Goal: Transaction & Acquisition: Purchase product/service

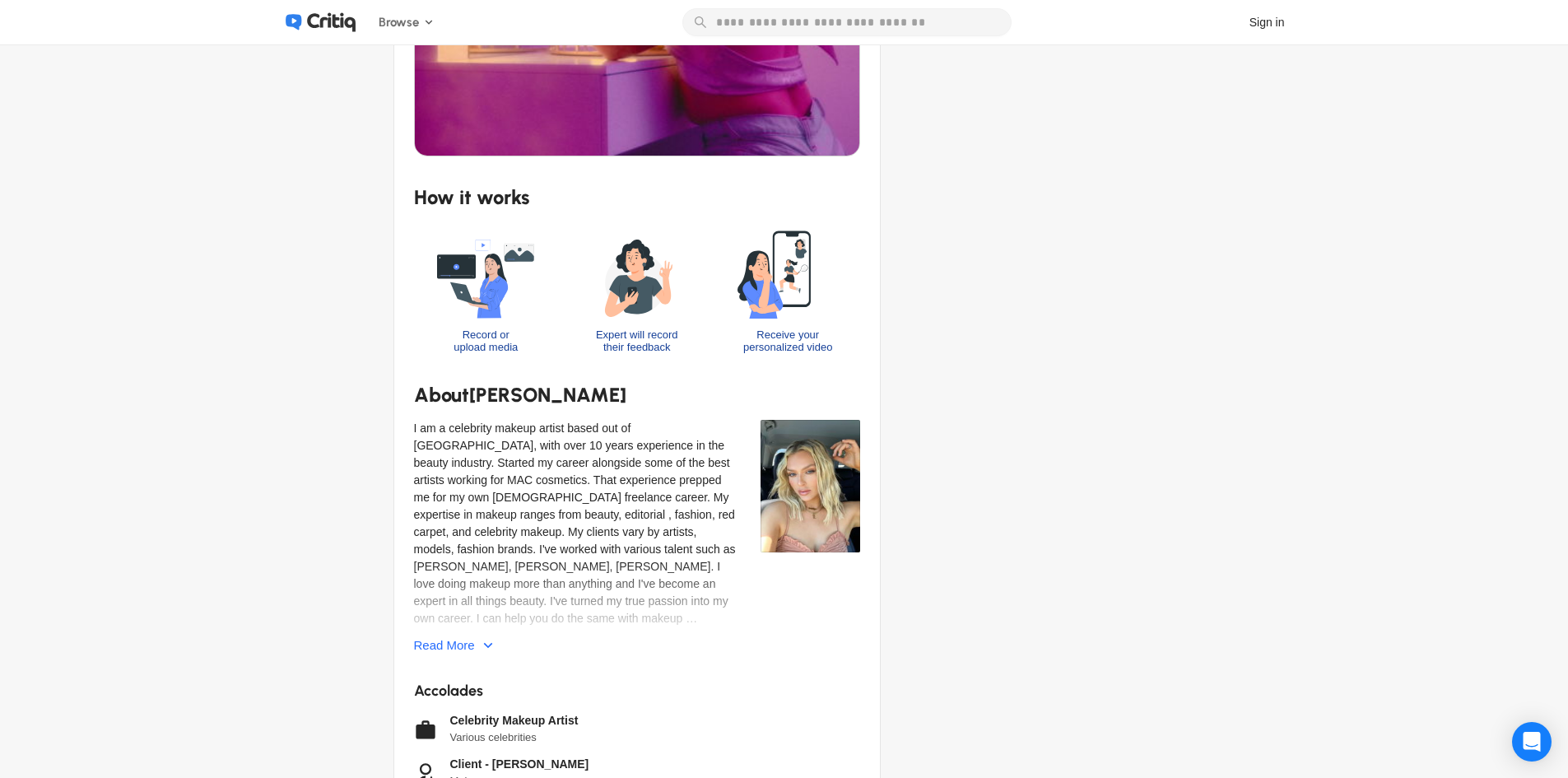
scroll to position [740, 0]
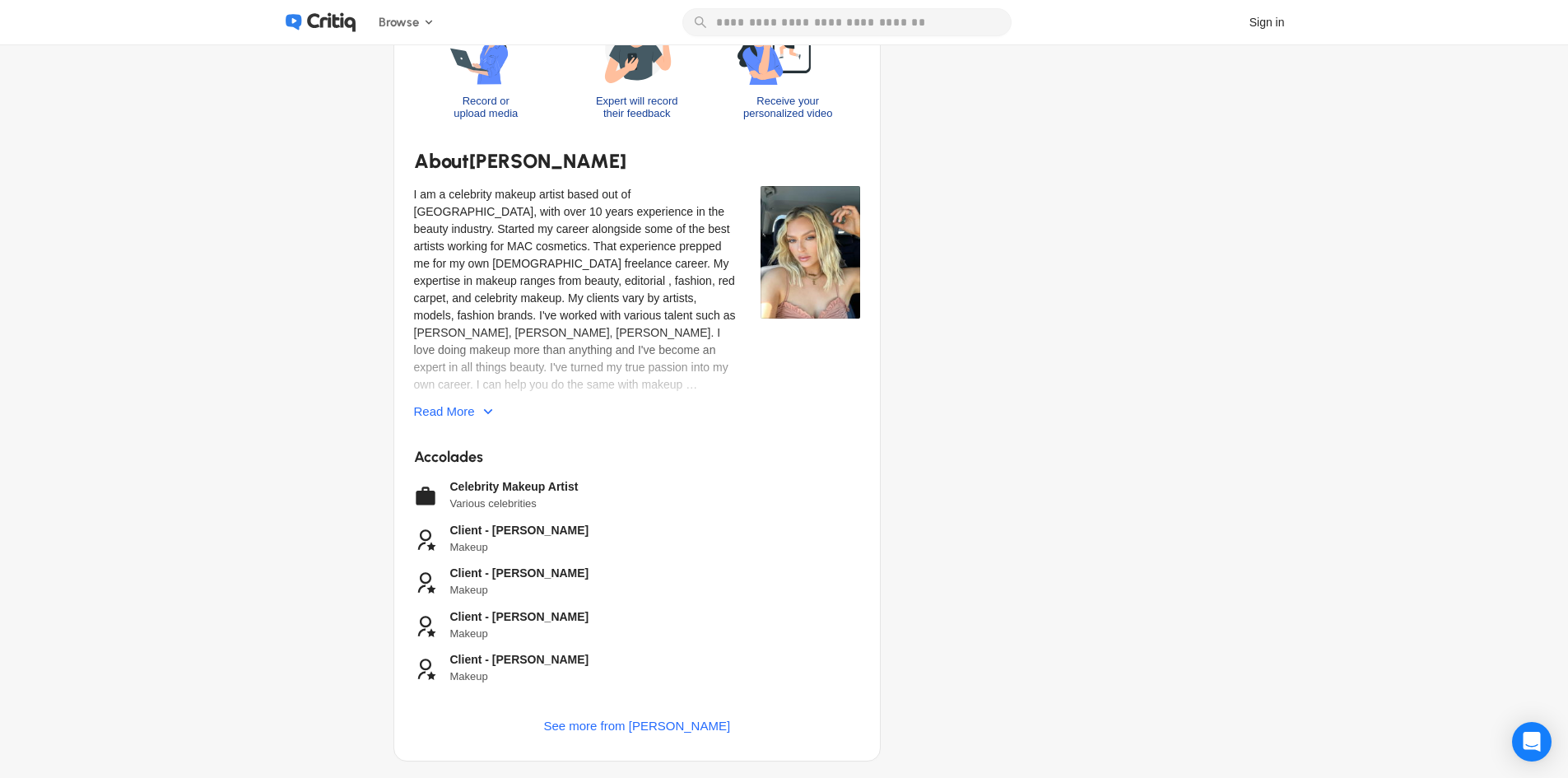
click at [805, 247] on img at bounding box center [810, 251] width 100 height 132
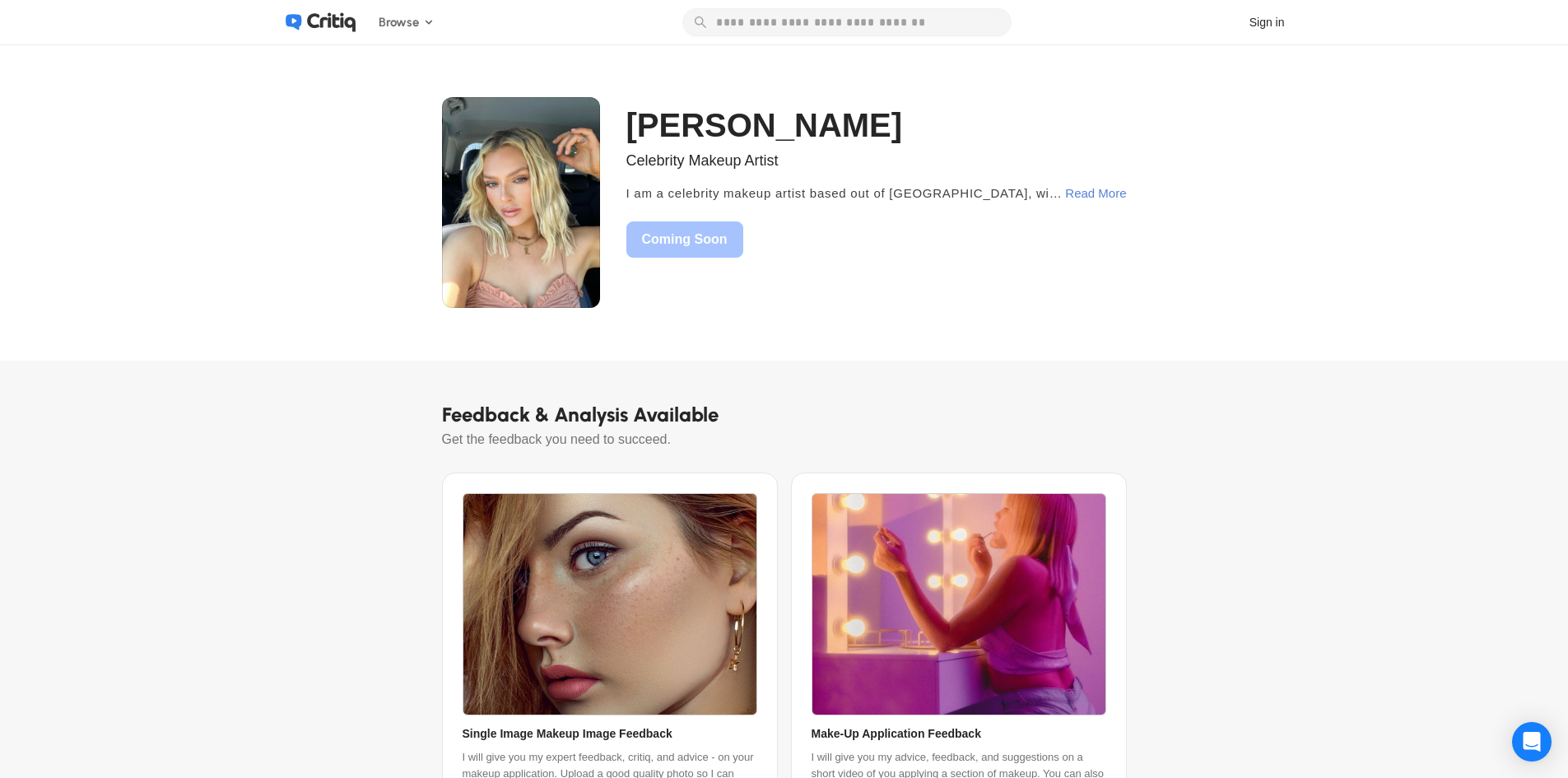
click at [1094, 196] on div "Read More" at bounding box center [1095, 193] width 61 height 30
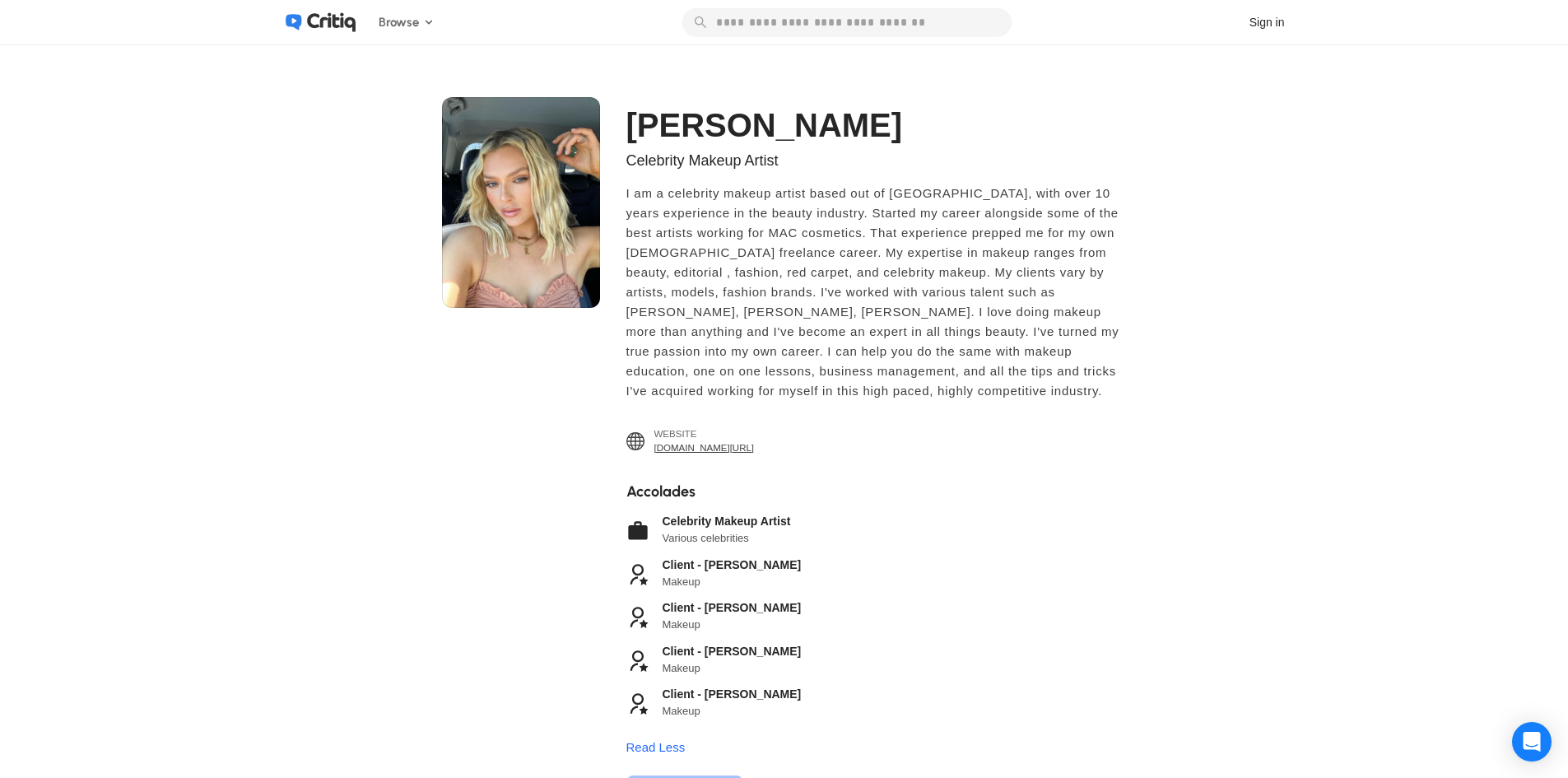
click at [527, 258] on img at bounding box center [521, 202] width 159 height 211
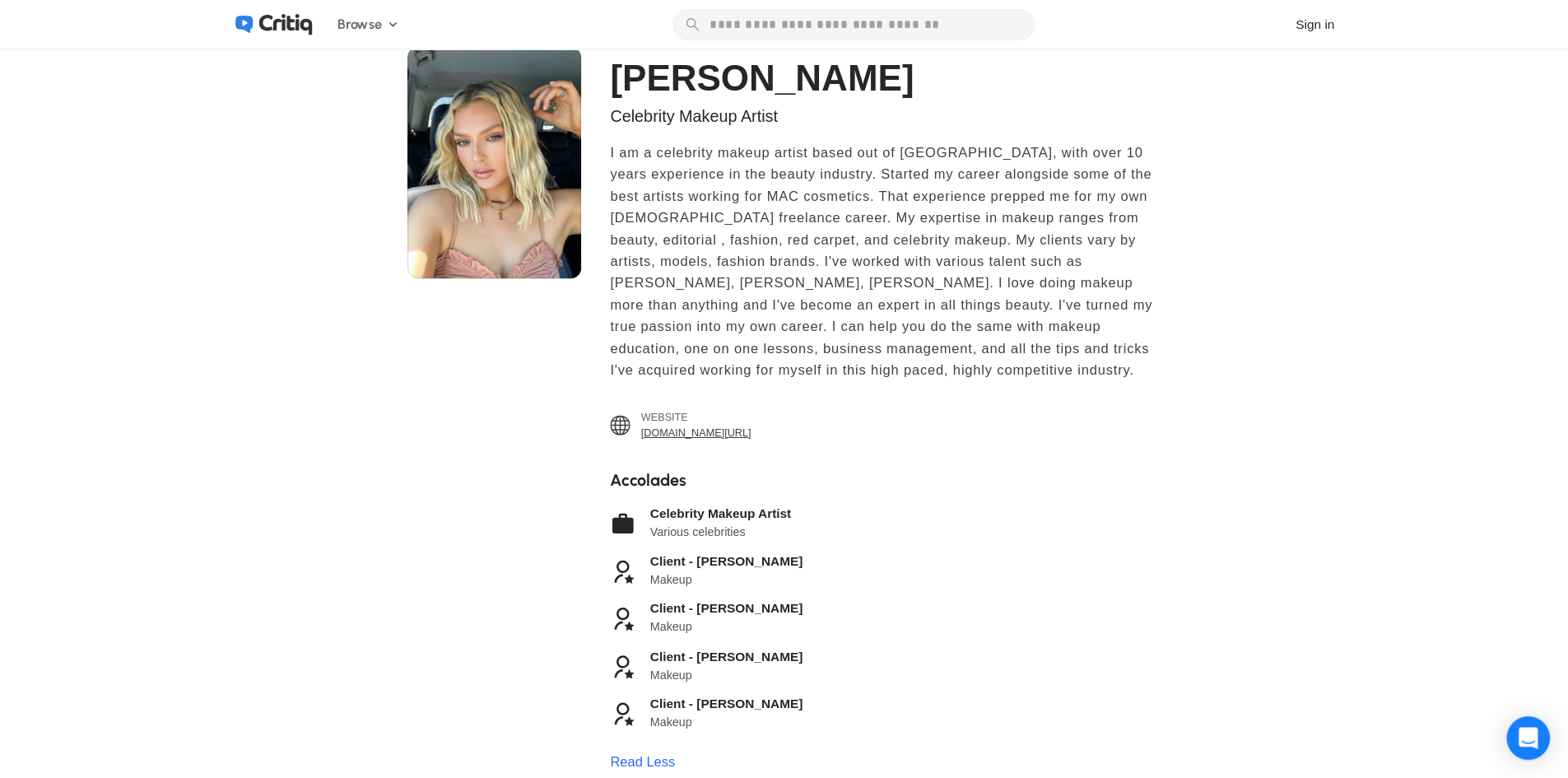
scroll to position [54, 0]
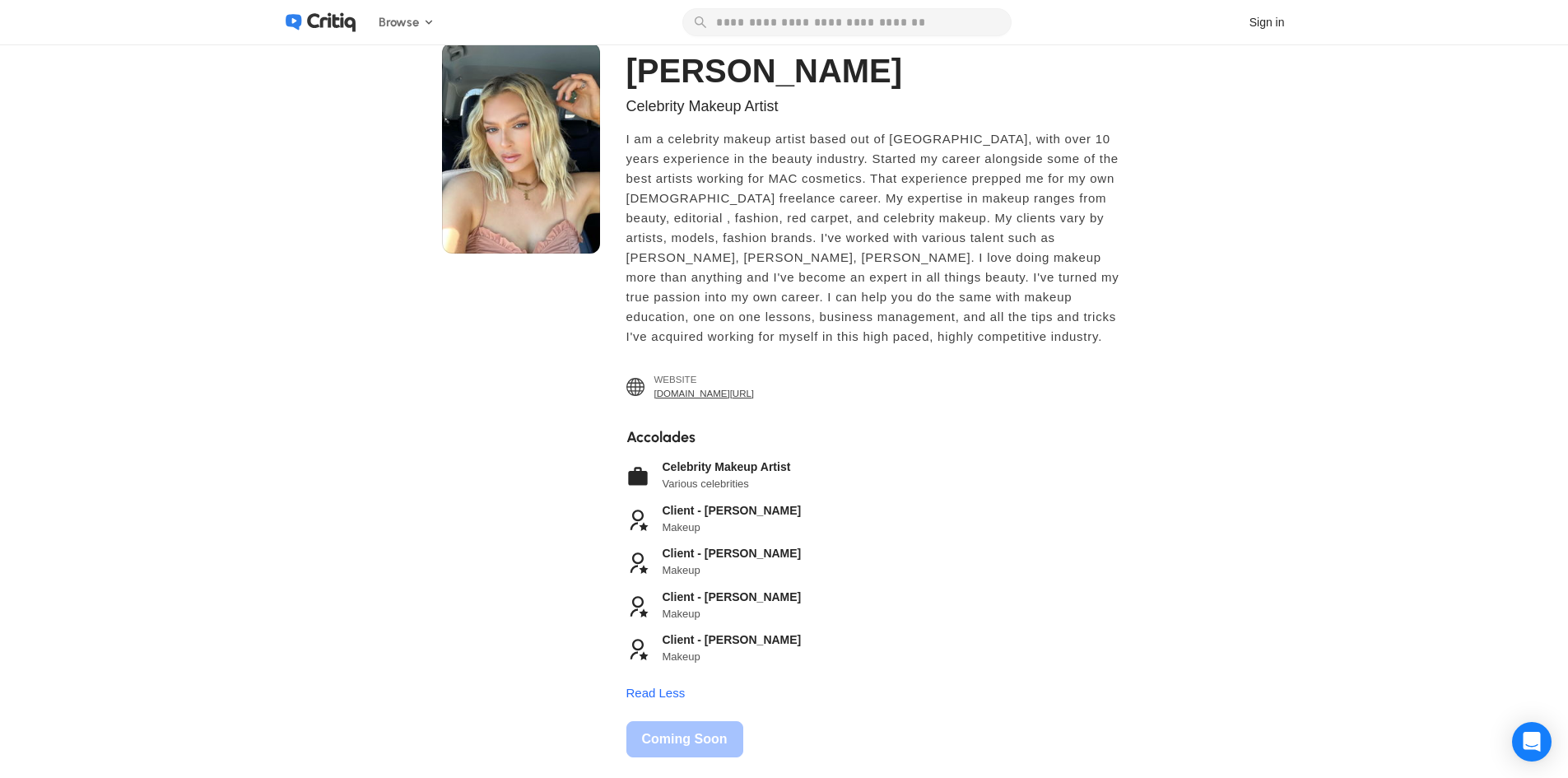
drag, startPoint x: 514, startPoint y: 0, endPoint x: 1273, endPoint y: 353, distance: 837.1
click at [1273, 353] on div "[PERSON_NAME] Celebrity Makeup Artist I am a celebrity makeup artist based out …" at bounding box center [784, 400] width 1568 height 820
